Goal: Navigation & Orientation: Find specific page/section

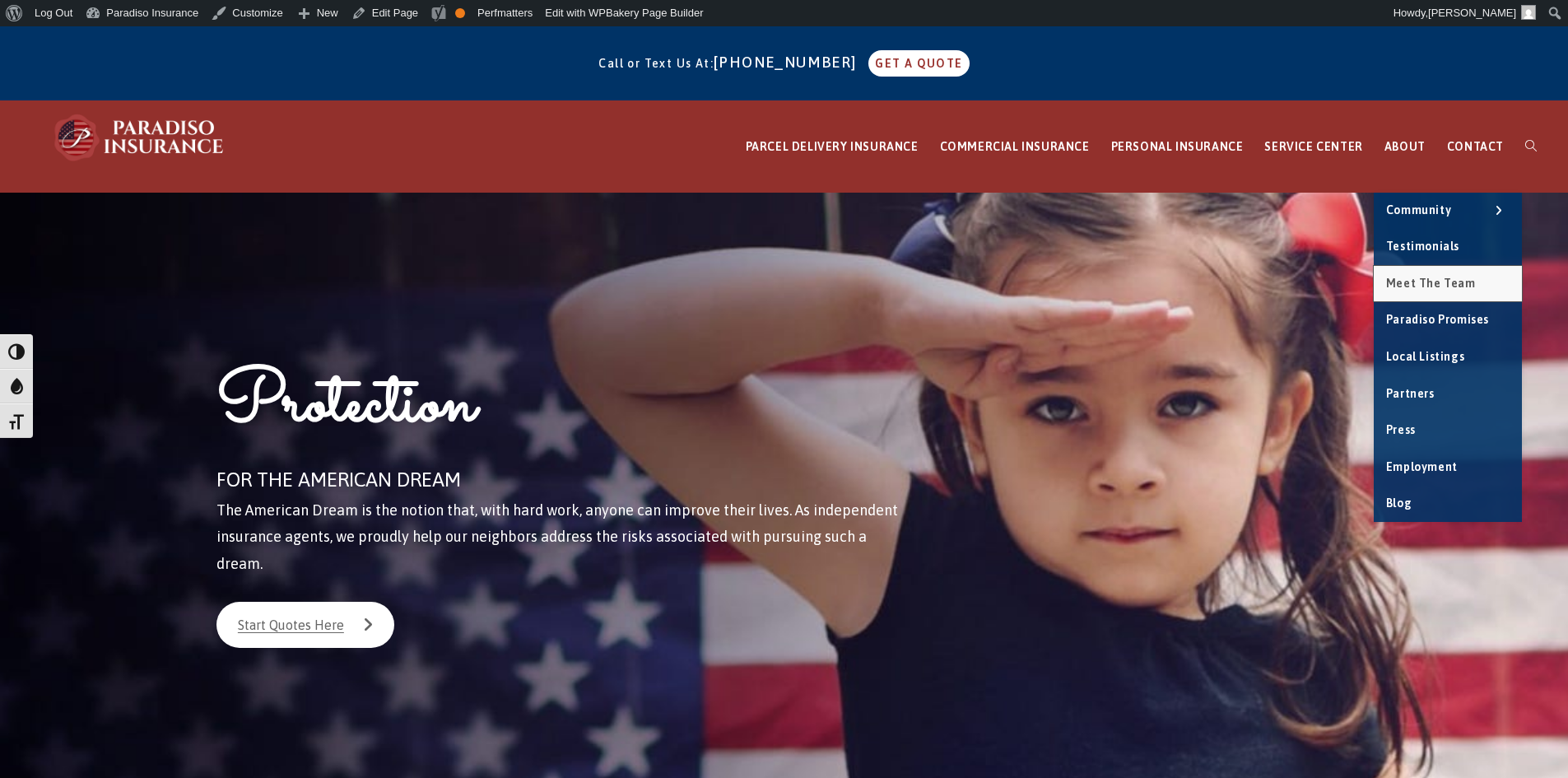
click at [1428, 277] on span "Meet the Team" at bounding box center [1431, 284] width 90 height 14
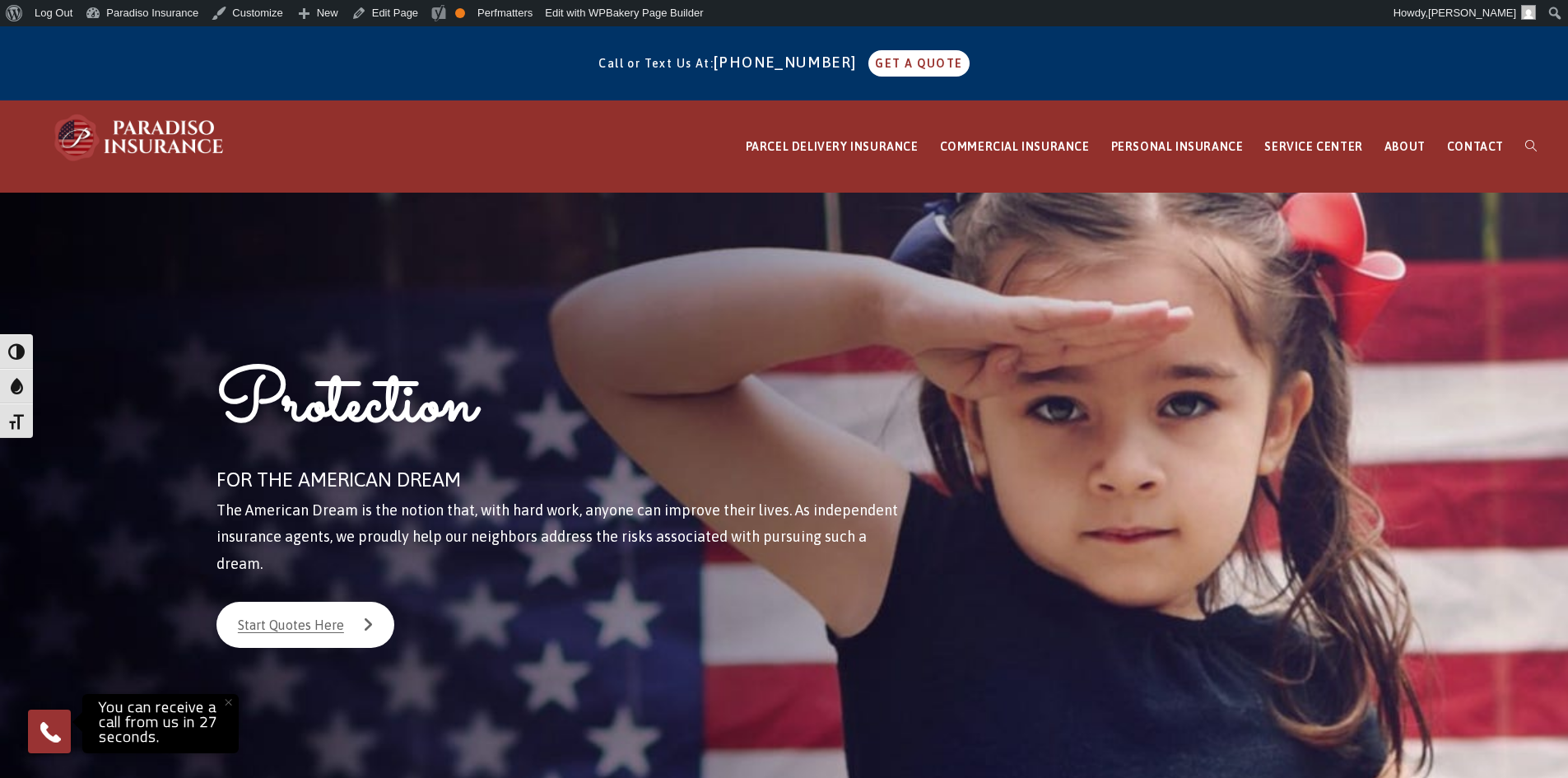
click at [623, 146] on div "PARCEL DELIVERY INSURANCE FedEx Parcel Delivery Insurance Amazon Parcel Deliver…" at bounding box center [784, 147] width 1568 height 91
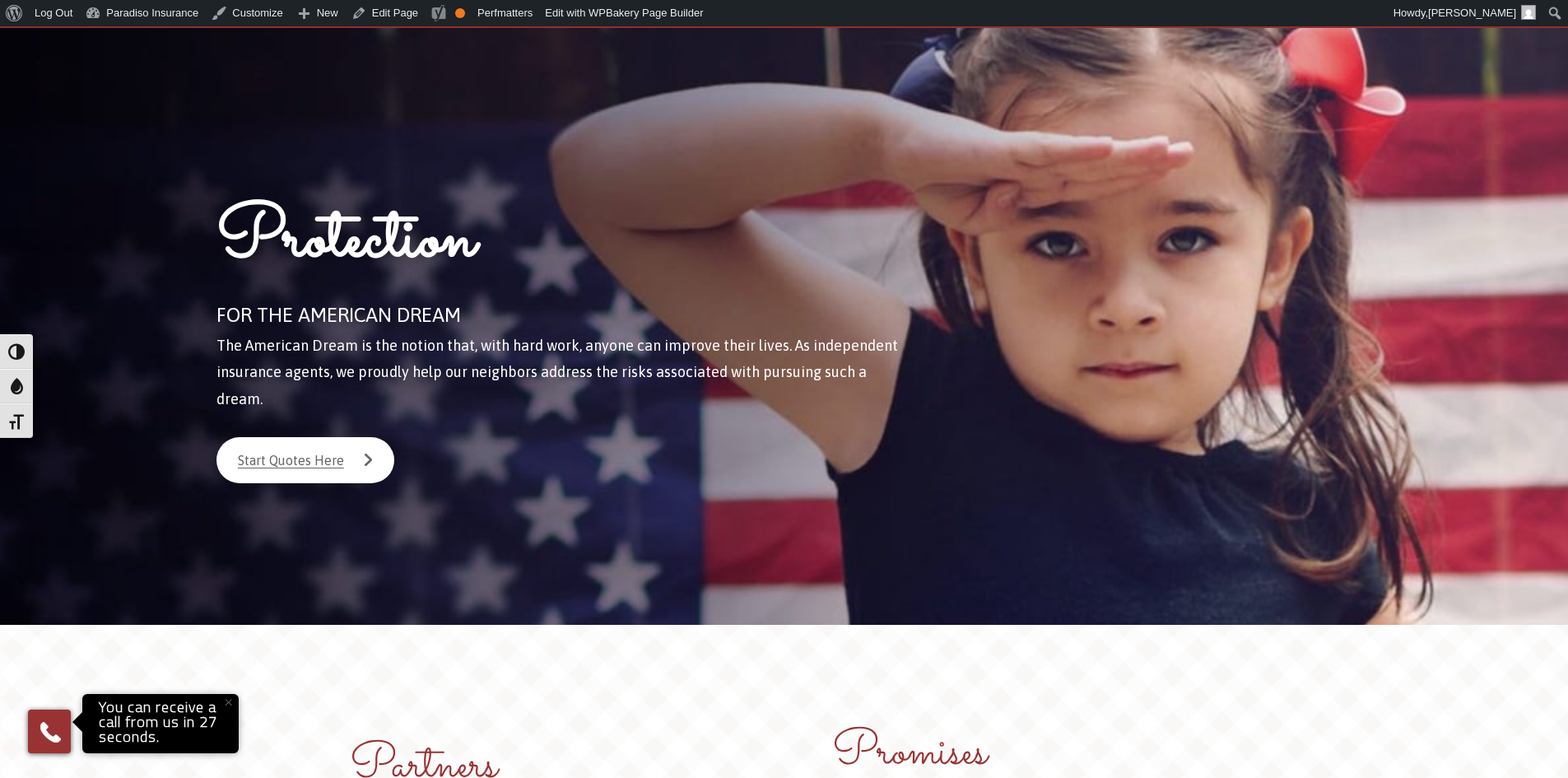
click at [230, 702] on button "×" at bounding box center [228, 703] width 36 height 36
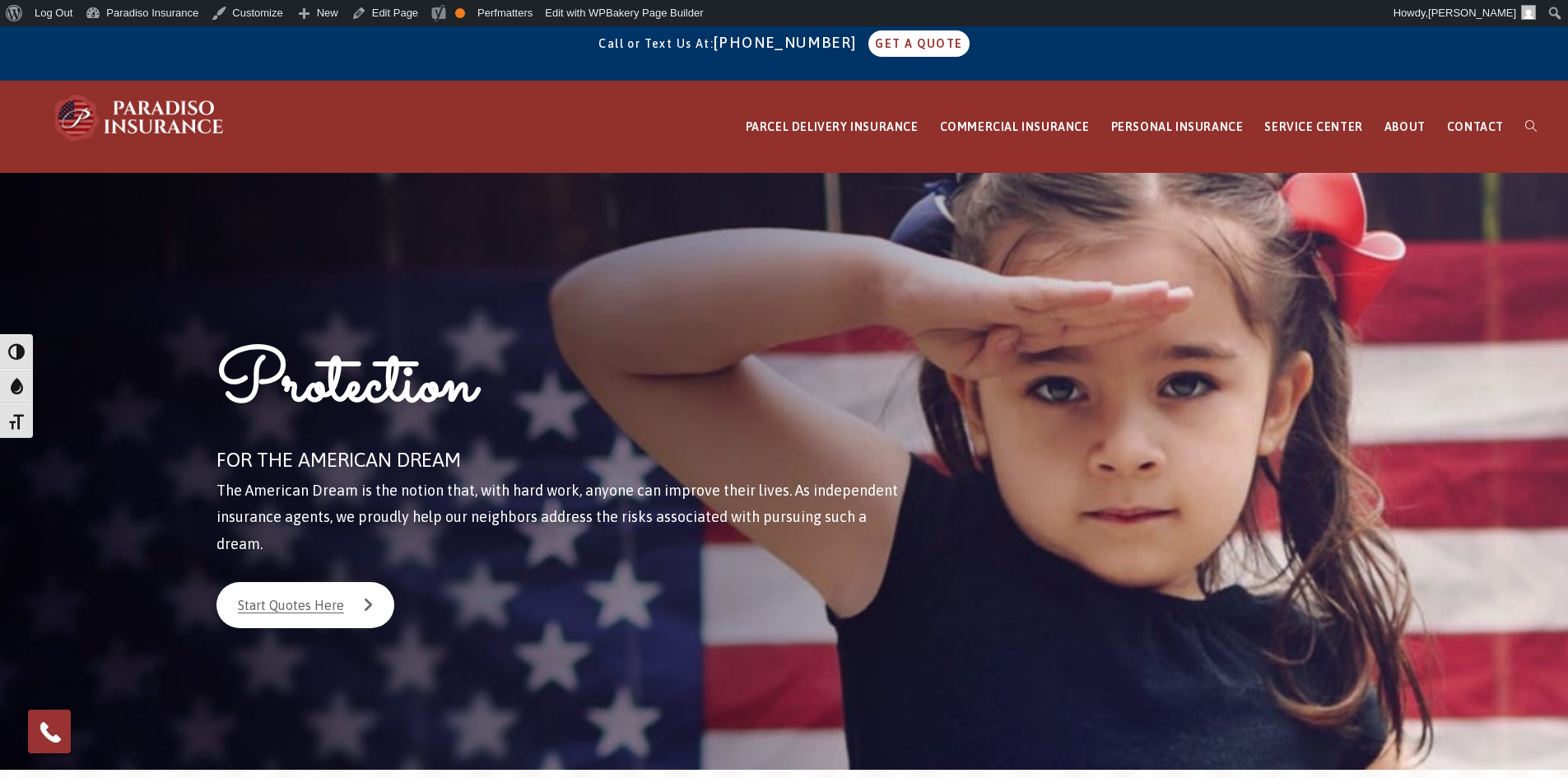
scroll to position [0, 0]
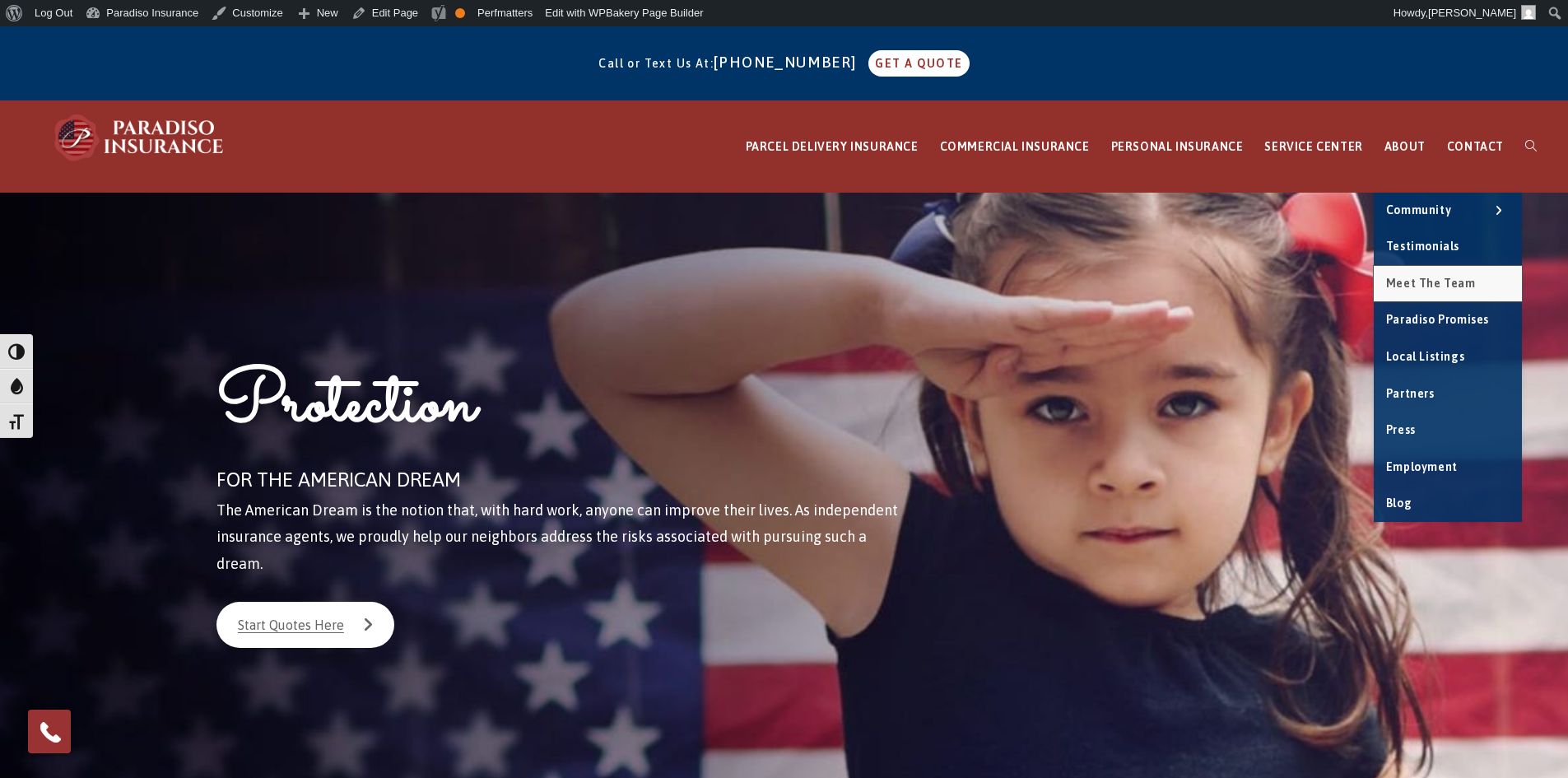
click at [1428, 281] on span "Meet the Team" at bounding box center [1431, 284] width 90 height 14
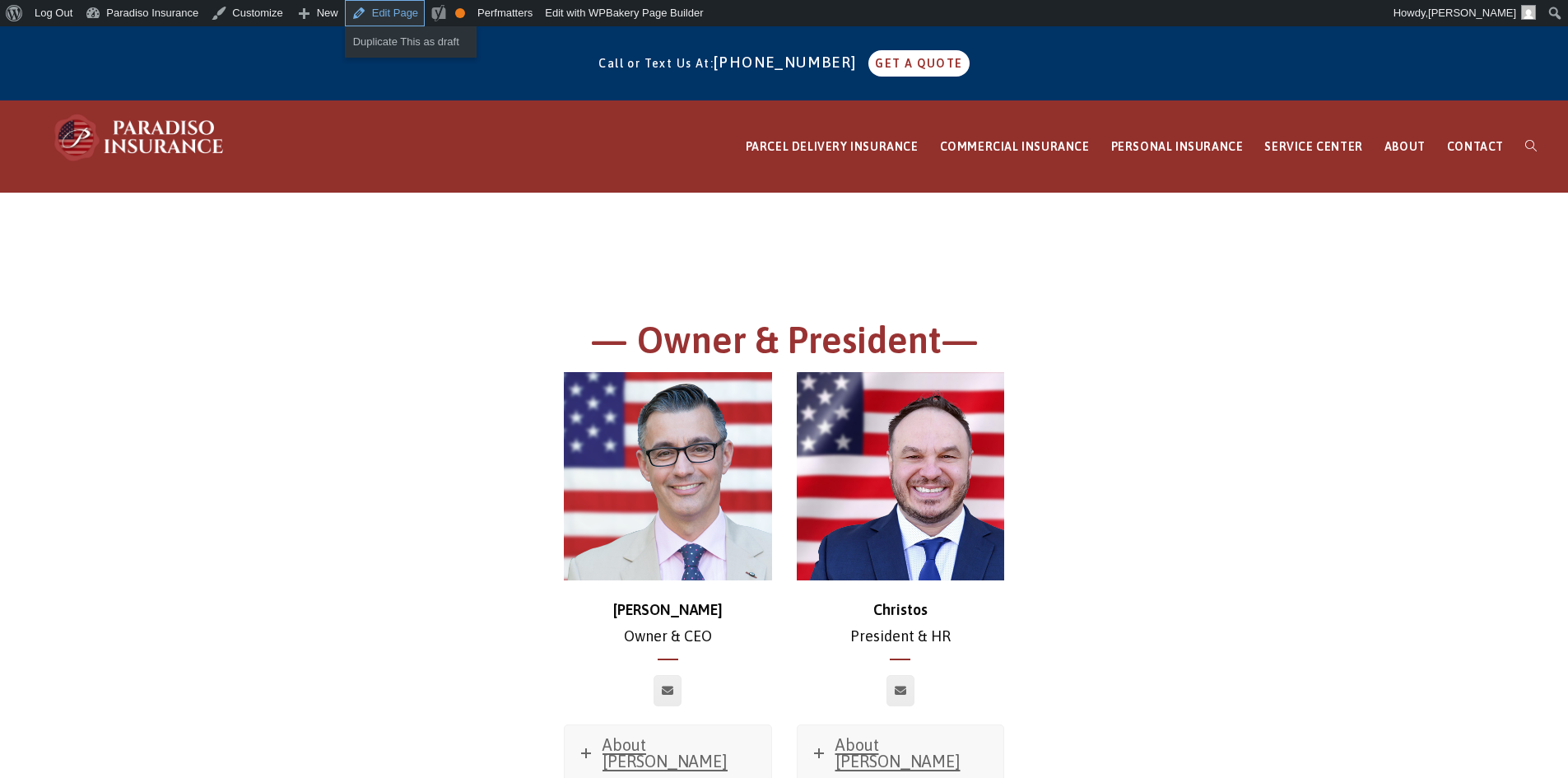
click at [365, 20] on link "Edit Page" at bounding box center [385, 13] width 80 height 26
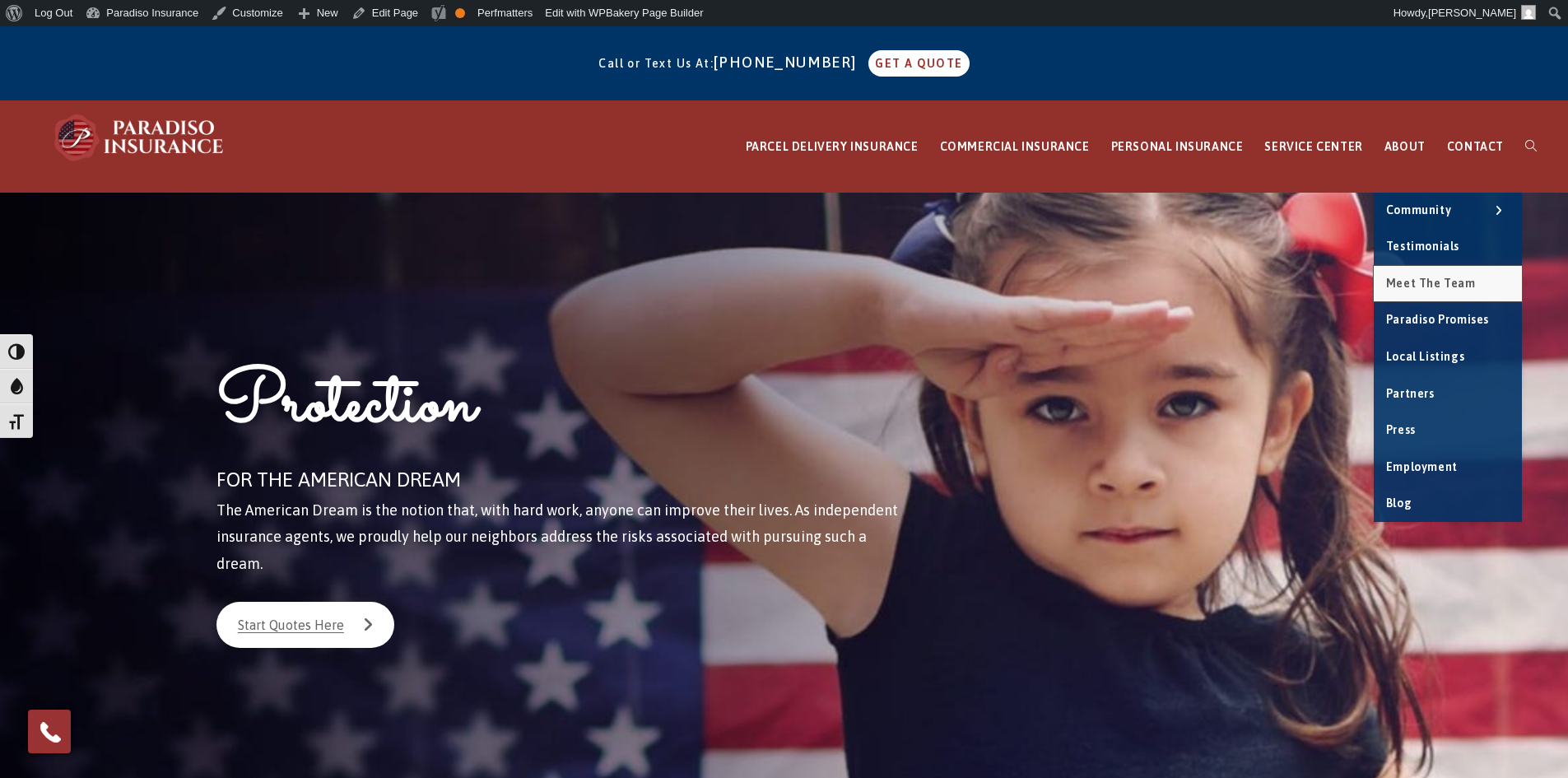
click at [1478, 301] on link "Meet the Team" at bounding box center [1448, 284] width 148 height 36
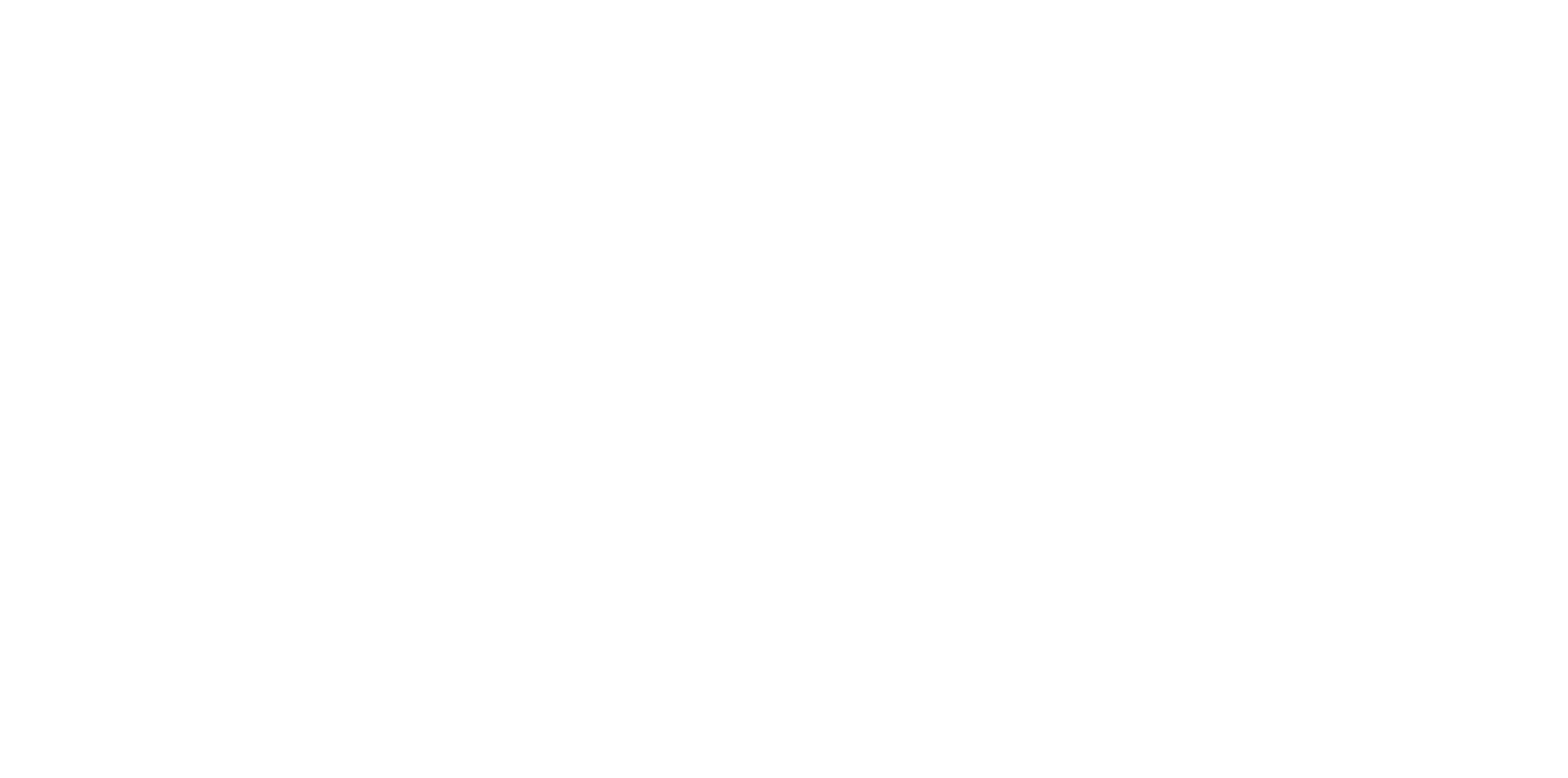
scroll to position [7248, 0]
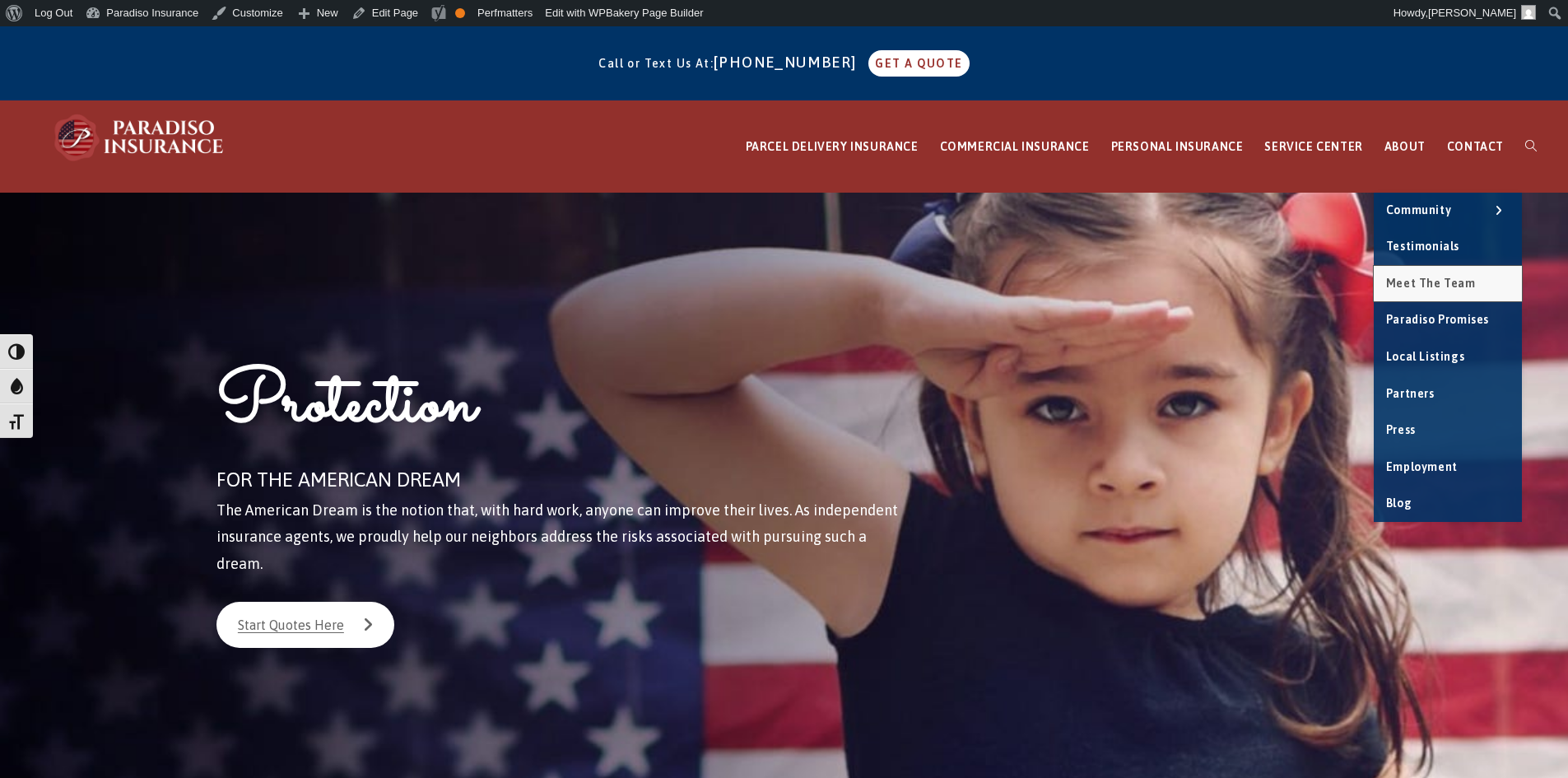
click at [1431, 281] on span "Meet the Team" at bounding box center [1431, 284] width 90 height 14
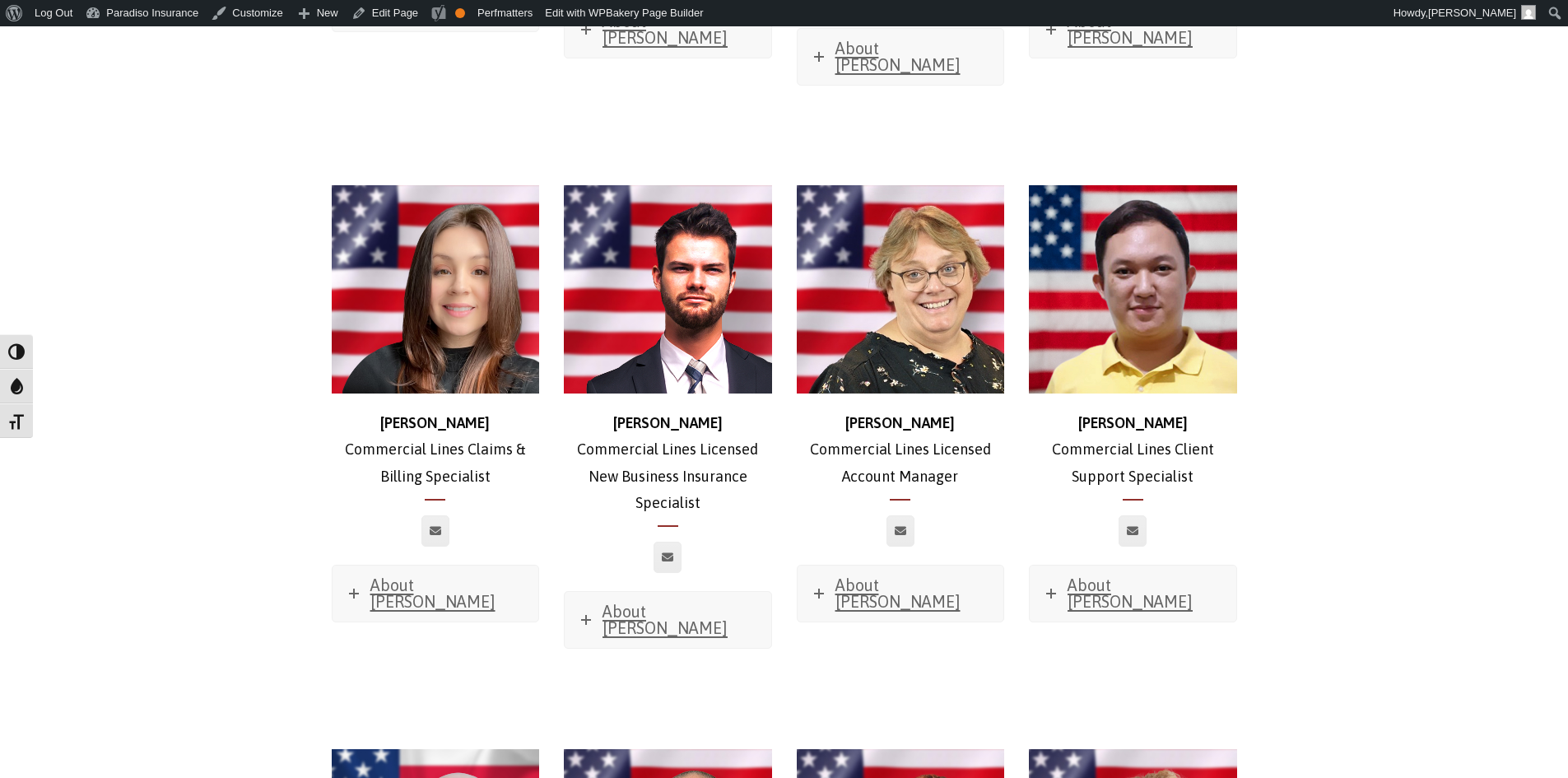
scroll to position [1647, 0]
